Goal: Task Accomplishment & Management: Complete application form

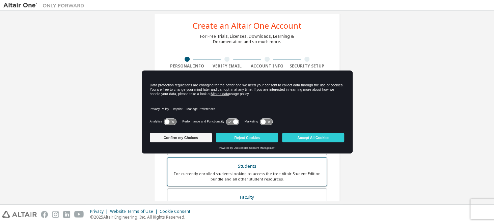
scroll to position [14, 0]
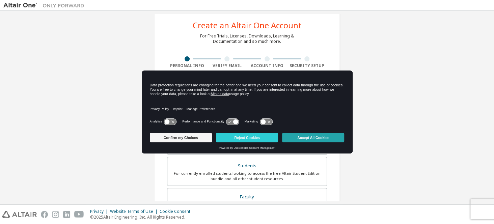
click at [309, 139] on button "Accept All Cookies" at bounding box center [313, 137] width 62 height 9
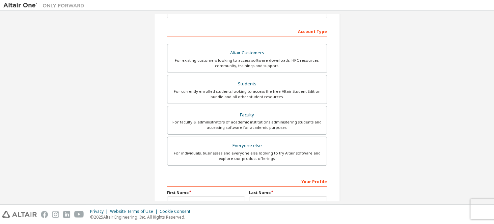
scroll to position [90, 0]
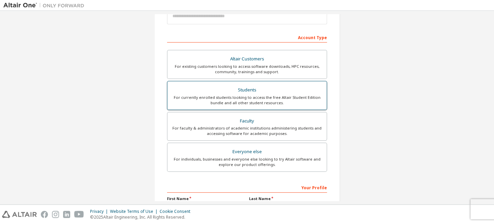
click at [293, 96] on div "For currently enrolled students looking to access the free Altair Student Editi…" at bounding box center [247, 100] width 151 height 11
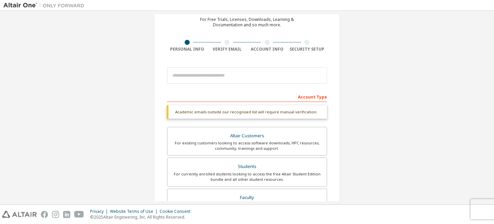
scroll to position [18, 0]
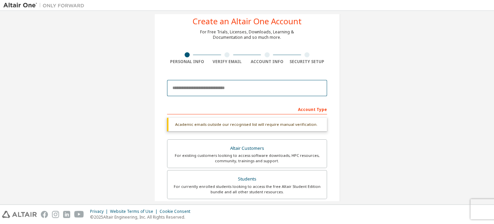
click at [254, 86] on input "email" at bounding box center [247, 88] width 160 height 16
type input "**********"
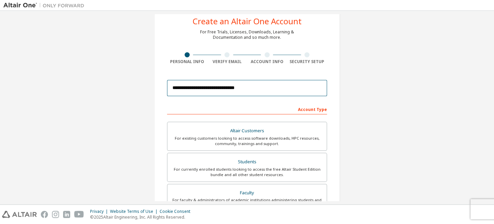
scroll to position [169, 0]
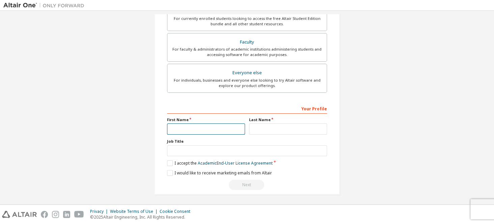
click at [239, 124] on input "text" at bounding box center [206, 129] width 78 height 11
type input "*****"
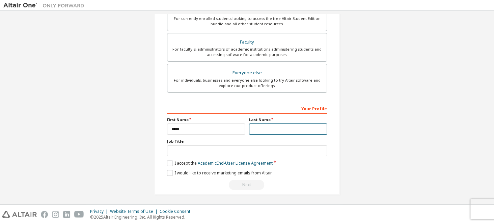
click at [272, 126] on input "text" at bounding box center [288, 129] width 78 height 11
type input "*********"
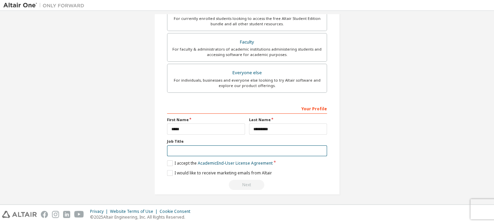
click at [229, 152] on input "text" at bounding box center [247, 151] width 160 height 11
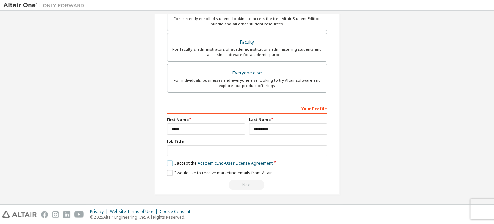
click at [172, 161] on label "I accept the Academic End-User License Agreement" at bounding box center [220, 163] width 106 height 6
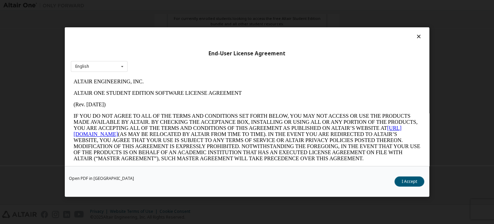
scroll to position [0, 0]
click at [413, 182] on button "I Accept" at bounding box center [410, 182] width 30 height 10
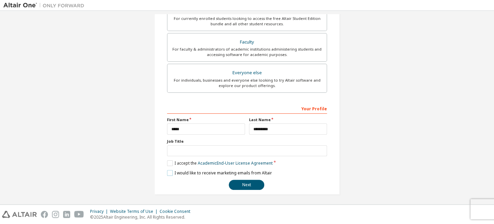
click at [169, 172] on label "I would like to receive marketing emails from Altair" at bounding box center [219, 173] width 105 height 6
drag, startPoint x: 243, startPoint y: 187, endPoint x: 257, endPoint y: 177, distance: 17.5
click at [257, 177] on div "**********" at bounding box center [247, 146] width 160 height 87
click at [246, 180] on button "Next" at bounding box center [246, 185] width 35 height 10
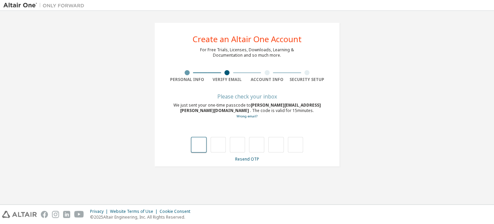
type input "*"
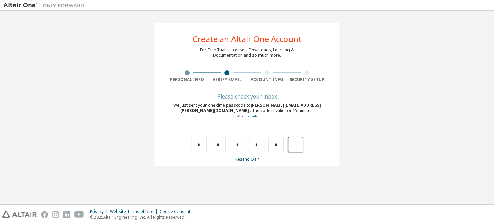
type input "*"
